Goal: Browse casually: Explore the website without a specific task or goal

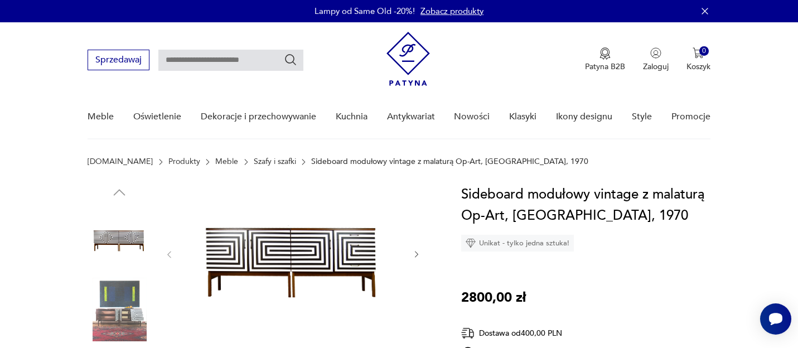
click at [242, 270] on img at bounding box center [292, 253] width 215 height 139
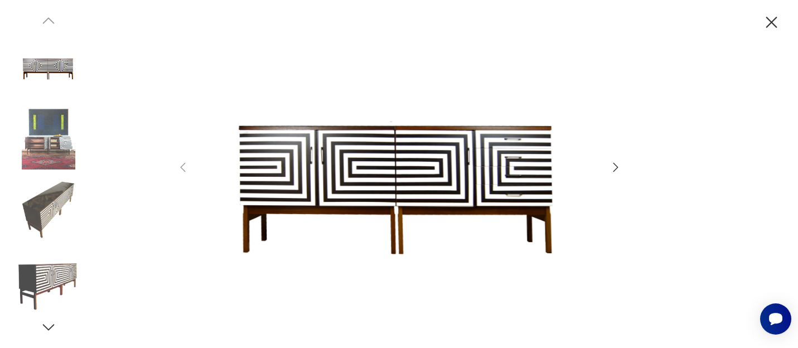
click at [359, 169] on img at bounding box center [399, 172] width 397 height 278
click at [617, 163] on icon "button" at bounding box center [615, 167] width 13 height 13
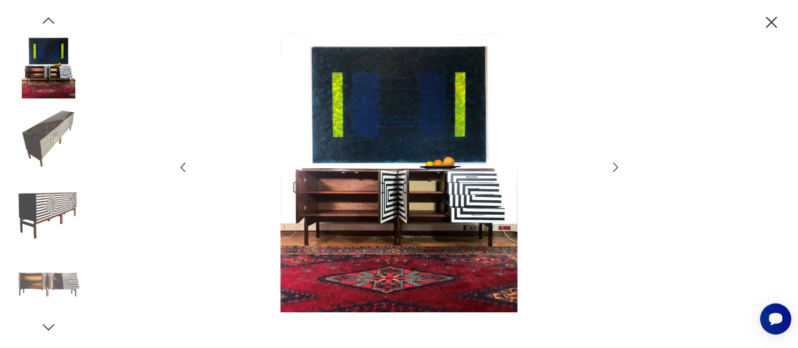
click at [617, 163] on icon "button" at bounding box center [615, 167] width 13 height 13
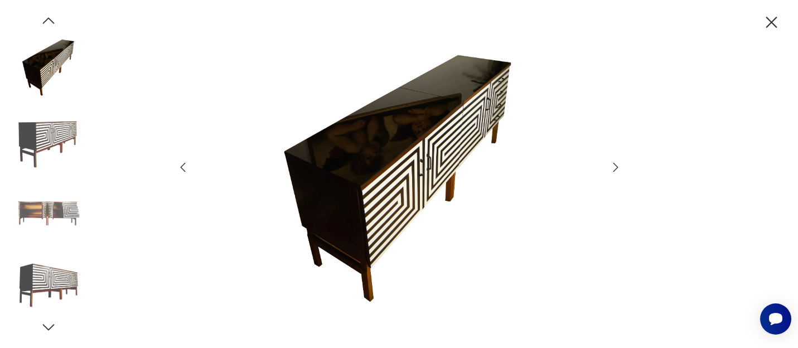
click at [617, 163] on icon "button" at bounding box center [615, 167] width 13 height 13
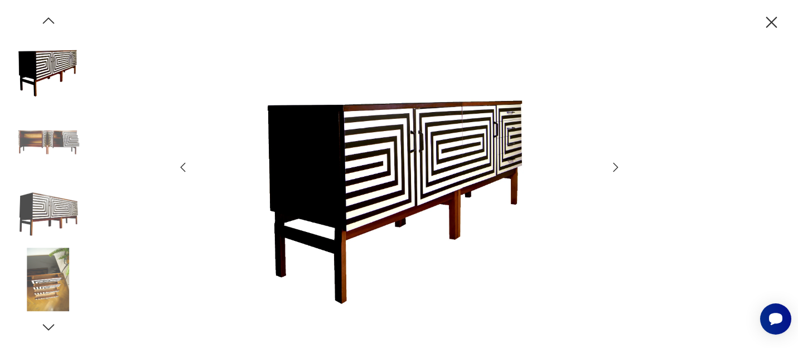
click at [617, 163] on icon "button" at bounding box center [615, 167] width 13 height 13
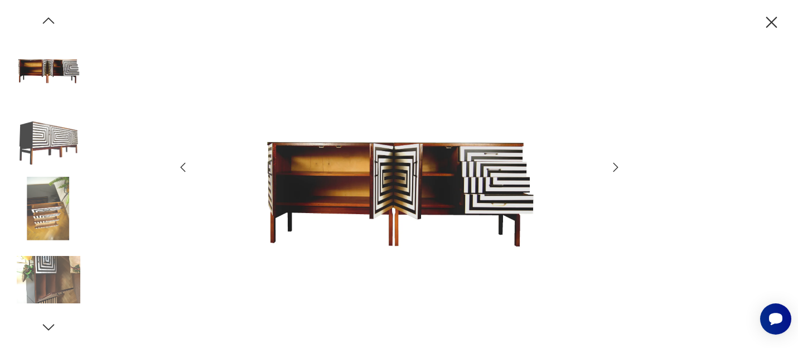
click at [617, 163] on icon "button" at bounding box center [615, 167] width 13 height 13
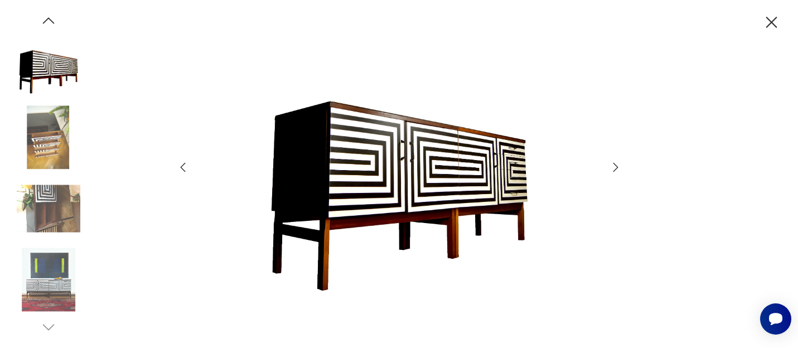
click at [617, 163] on icon "button" at bounding box center [615, 167] width 13 height 13
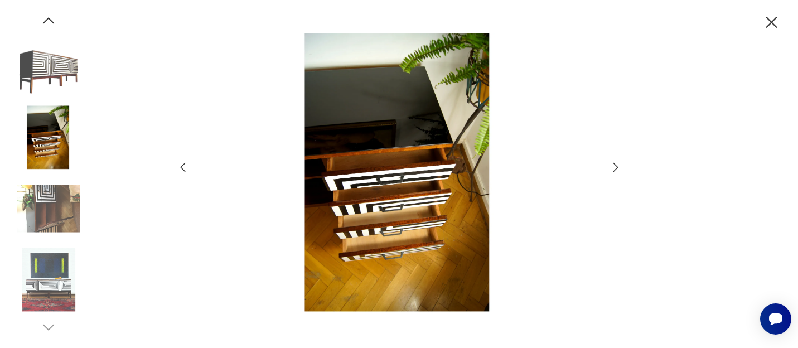
click at [617, 163] on icon "button" at bounding box center [615, 167] width 13 height 13
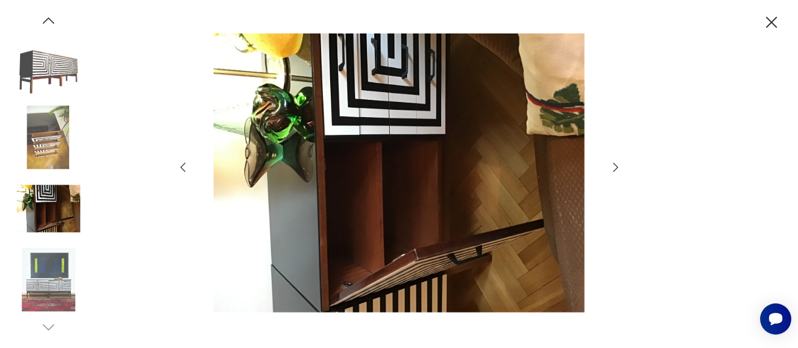
click at [617, 163] on icon "button" at bounding box center [615, 167] width 13 height 13
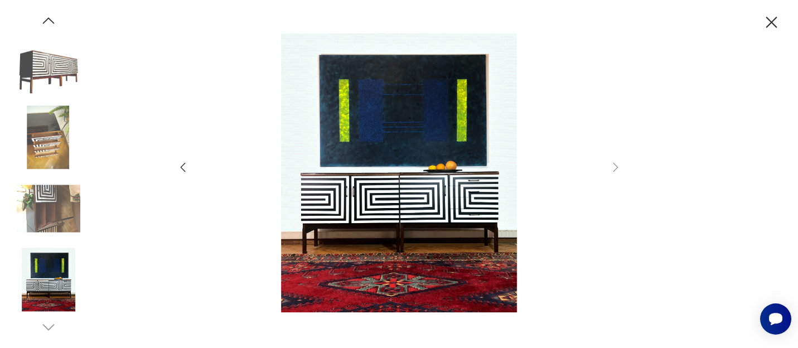
click at [777, 22] on icon "button" at bounding box center [772, 23] width 20 height 20
